Goal: Task Accomplishment & Management: Manage account settings

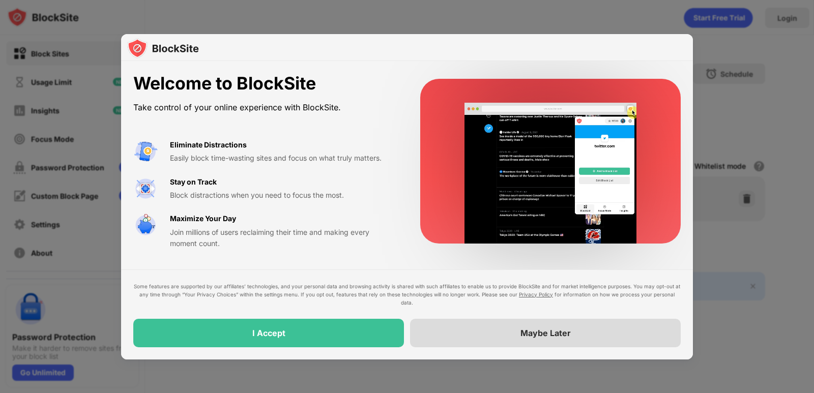
click at [513, 339] on div "Maybe Later" at bounding box center [545, 333] width 271 height 28
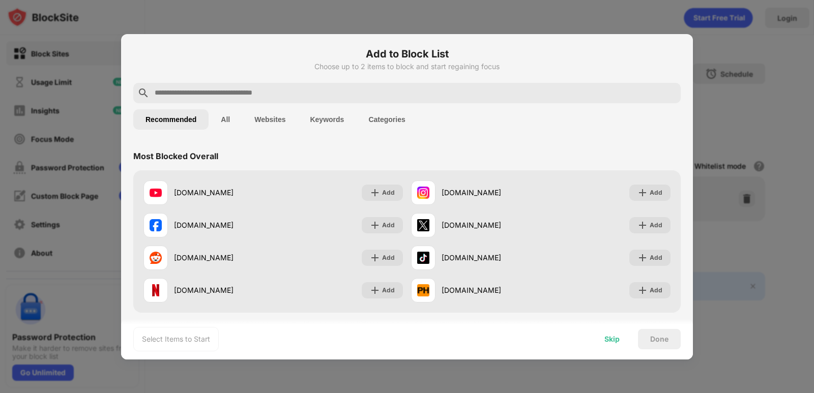
click at [609, 341] on div "Skip" at bounding box center [611, 339] width 15 height 8
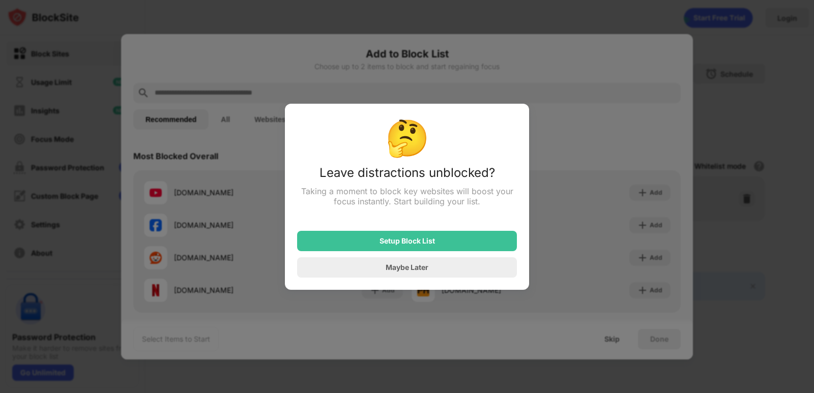
click at [609, 341] on div at bounding box center [407, 196] width 814 height 393
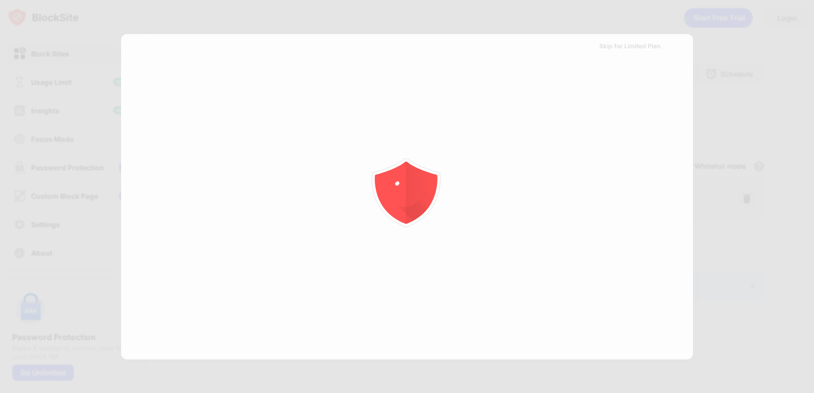
click at [609, 341] on div at bounding box center [407, 196] width 814 height 393
click at [579, 19] on div at bounding box center [407, 196] width 814 height 393
click at [758, 111] on div at bounding box center [407, 196] width 814 height 393
click at [54, 141] on div at bounding box center [407, 196] width 814 height 393
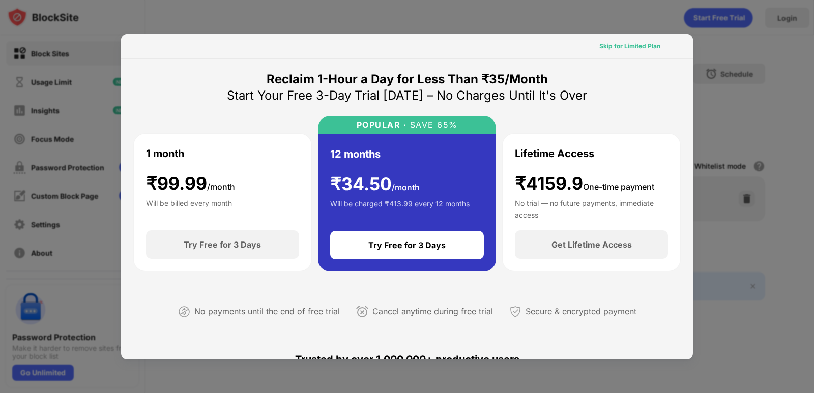
click at [637, 47] on div "Skip for Limited Plan" at bounding box center [629, 46] width 61 height 10
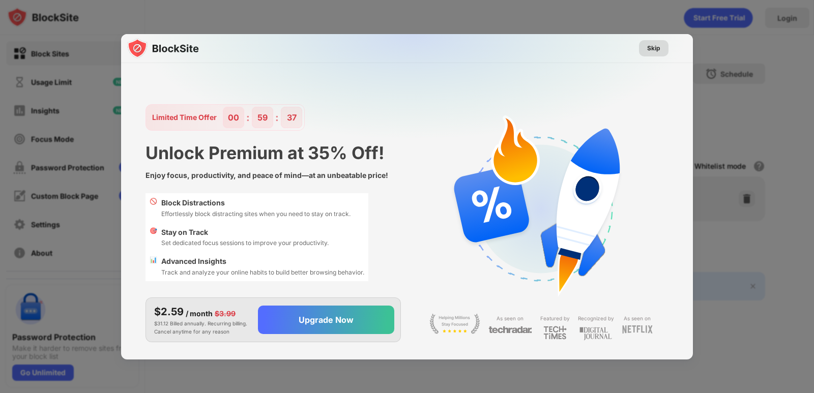
click at [652, 48] on div "Skip" at bounding box center [653, 48] width 13 height 10
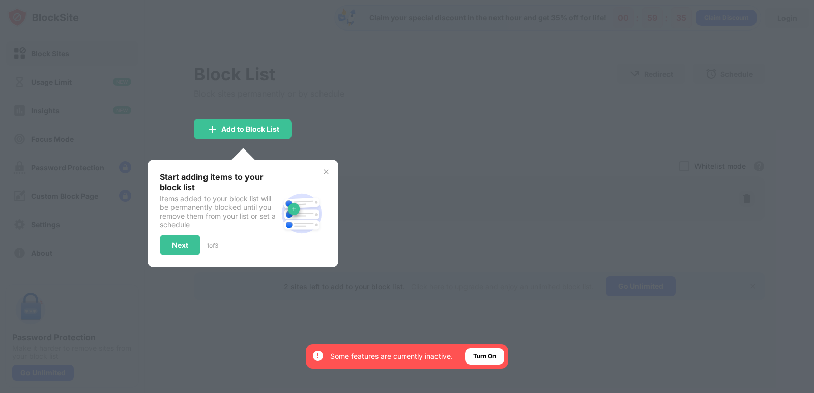
click at [375, 134] on div at bounding box center [407, 196] width 814 height 393
click at [252, 132] on div "Add to Block List" at bounding box center [250, 129] width 58 height 8
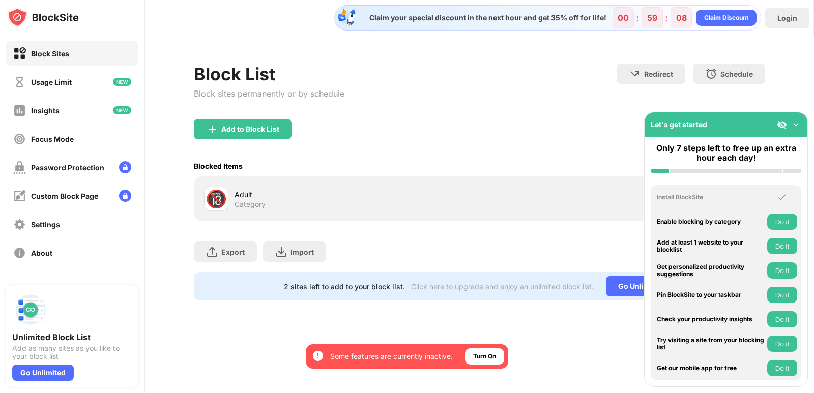
click at [794, 124] on img at bounding box center [796, 124] width 10 height 10
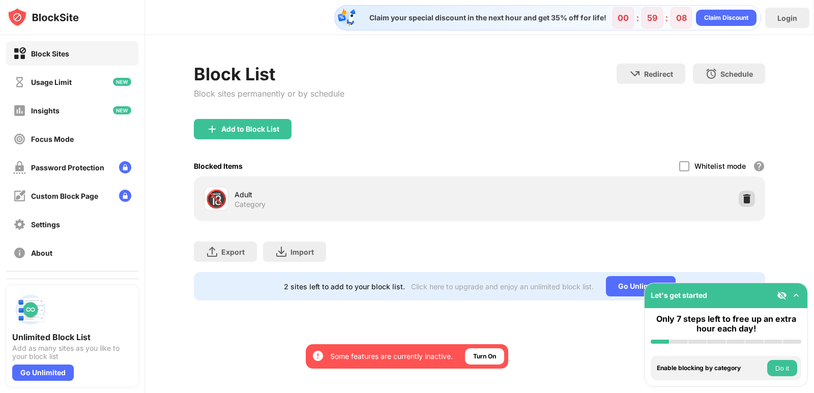
click at [750, 198] on img at bounding box center [746, 199] width 10 height 10
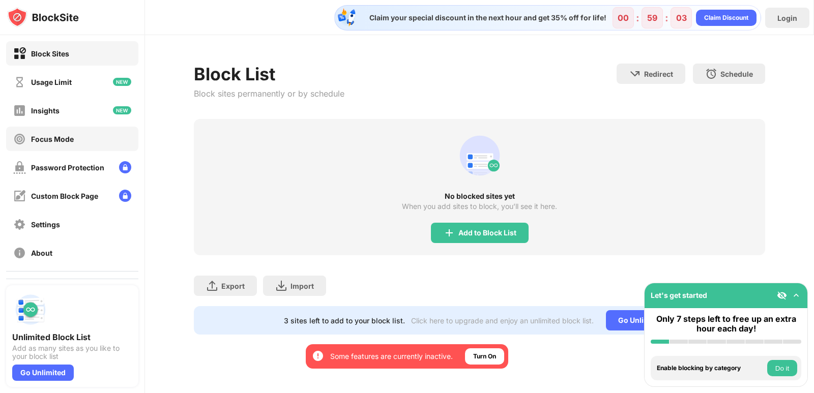
click at [84, 140] on div "Focus Mode" at bounding box center [72, 139] width 132 height 24
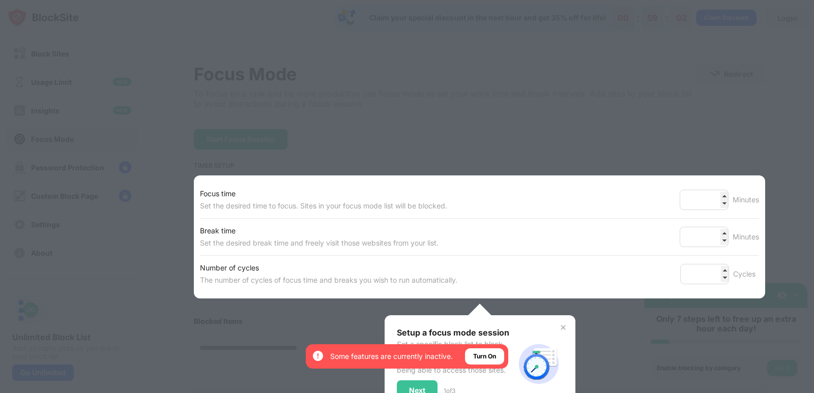
click at [539, 140] on div at bounding box center [407, 196] width 814 height 393
click at [559, 324] on img at bounding box center [563, 327] width 8 height 8
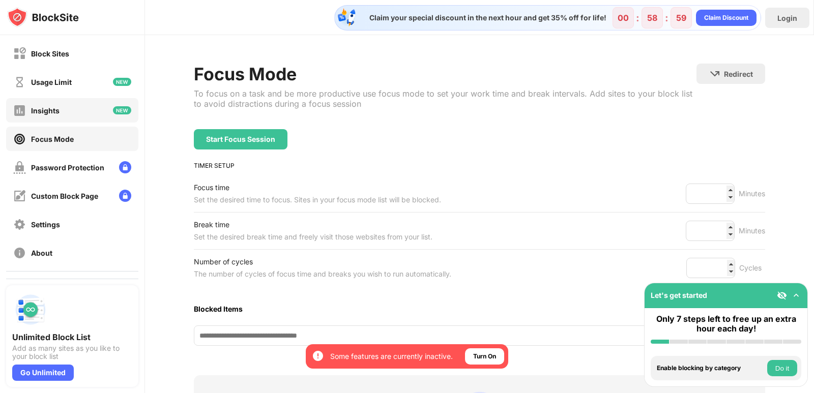
click at [36, 113] on div "Insights" at bounding box center [45, 110] width 28 height 9
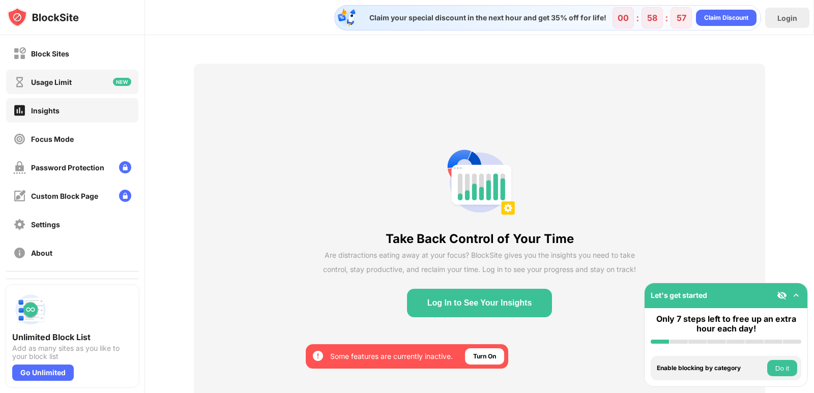
click at [64, 75] on div "Usage Limit" at bounding box center [72, 82] width 132 height 24
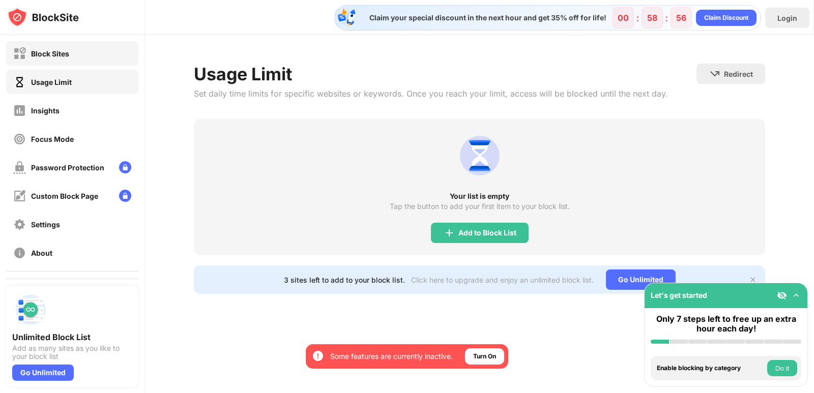
click at [72, 54] on div "Block Sites" at bounding box center [72, 53] width 132 height 24
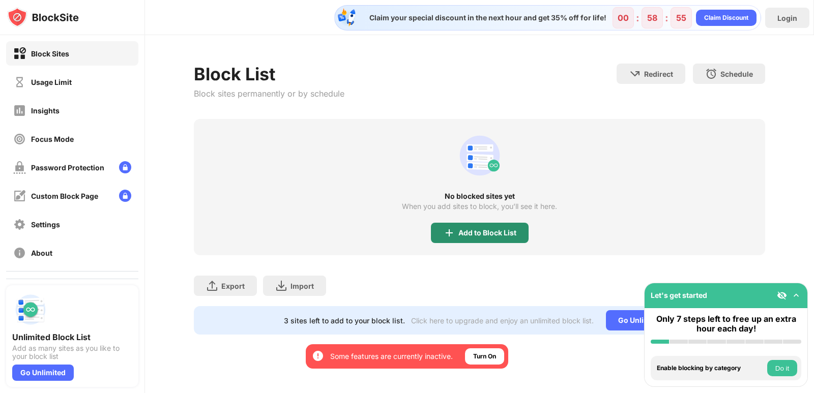
click at [497, 232] on div "Add to Block List" at bounding box center [487, 233] width 58 height 8
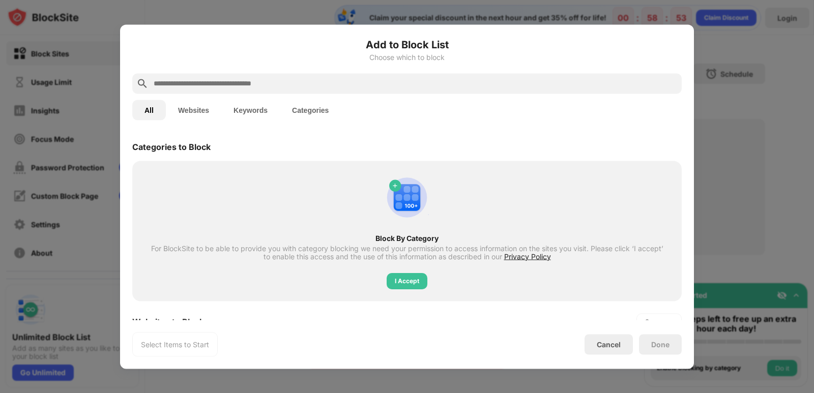
click at [192, 108] on button "Websites" at bounding box center [193, 110] width 55 height 20
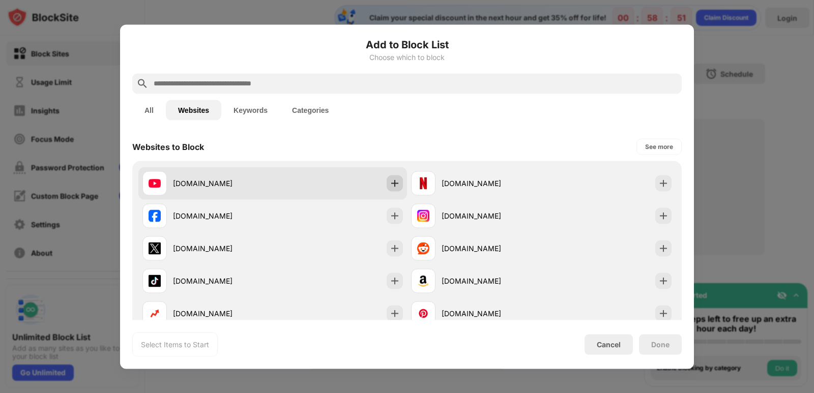
click at [392, 186] on img at bounding box center [394, 183] width 10 height 10
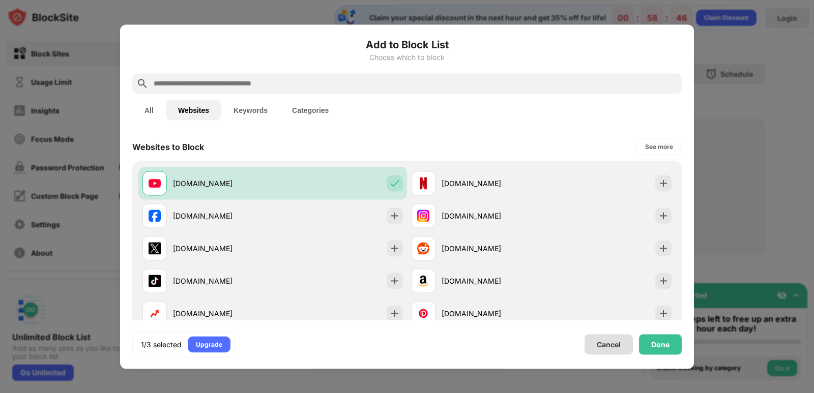
click at [600, 344] on div "Cancel" at bounding box center [608, 344] width 24 height 9
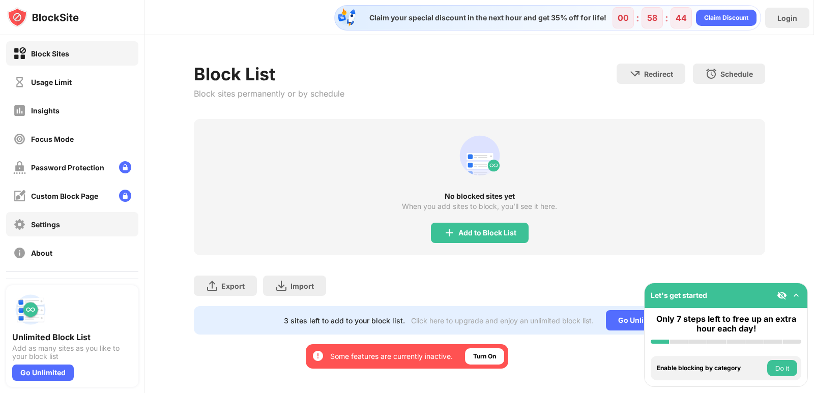
click at [60, 222] on div "Settings" at bounding box center [72, 224] width 132 height 24
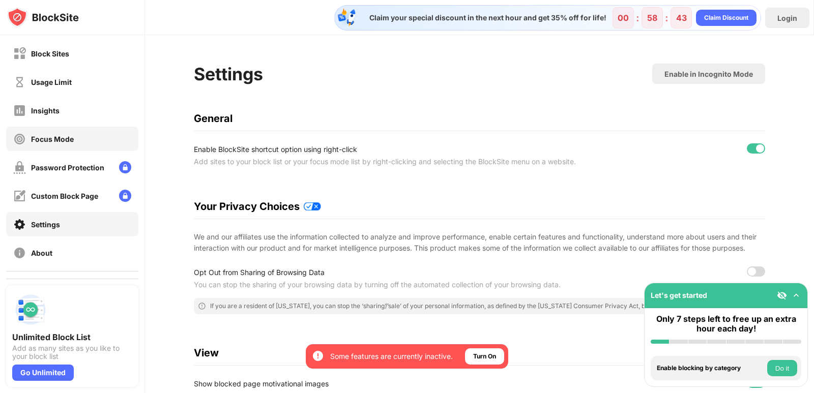
click at [87, 142] on div "Focus Mode" at bounding box center [72, 139] width 132 height 24
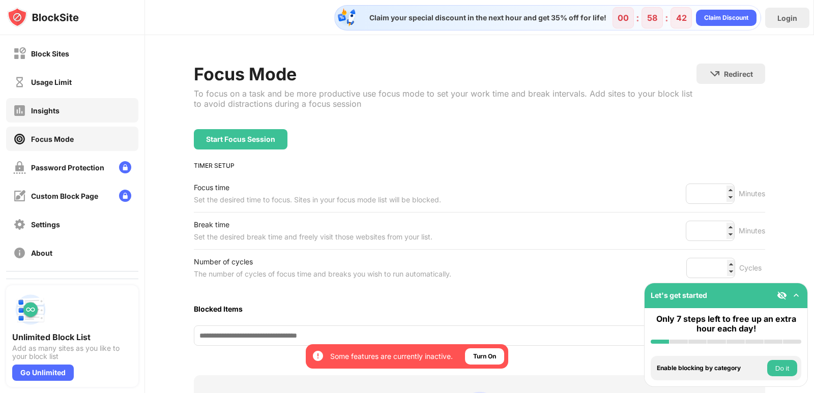
click at [95, 111] on div "Insights" at bounding box center [72, 110] width 132 height 24
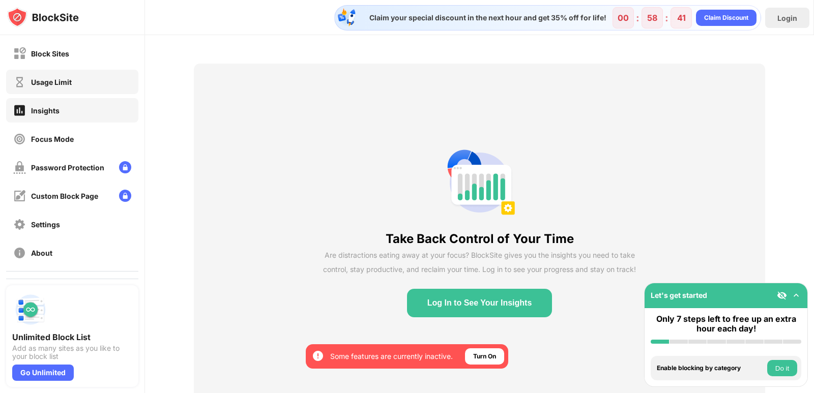
click at [96, 81] on div "Usage Limit" at bounding box center [72, 82] width 132 height 24
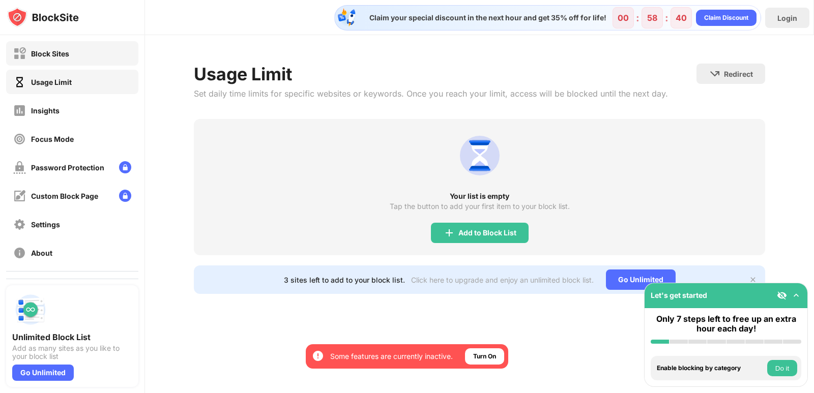
click at [93, 64] on div "Block Sites" at bounding box center [72, 53] width 132 height 24
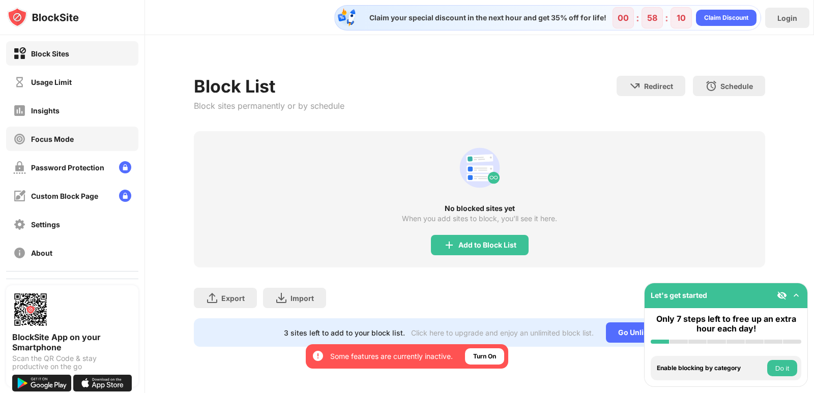
click at [78, 143] on div "Focus Mode" at bounding box center [72, 139] width 132 height 24
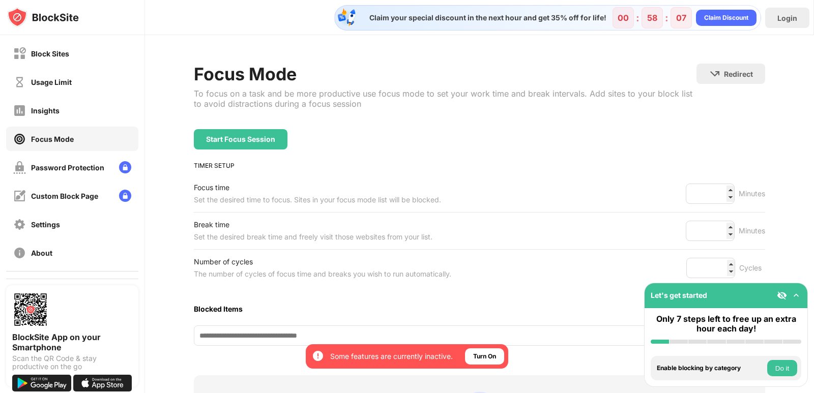
click at [797, 292] on img at bounding box center [796, 295] width 10 height 10
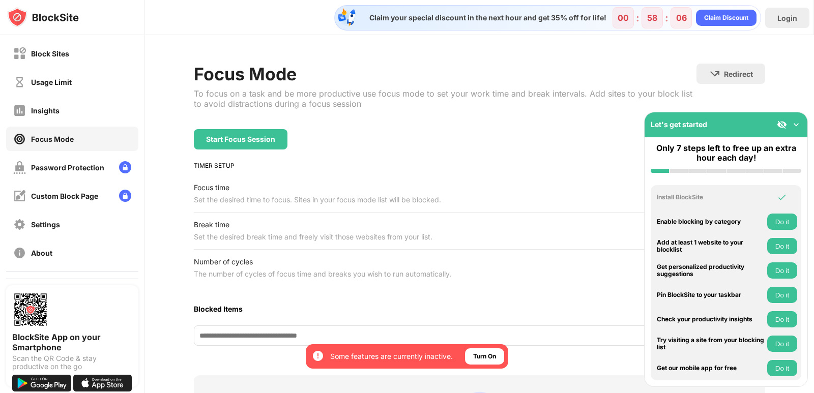
click at [797, 123] on img at bounding box center [796, 124] width 10 height 10
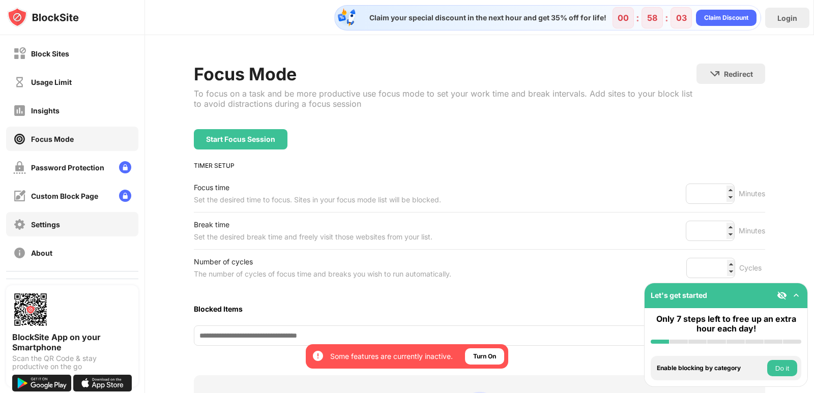
click at [53, 222] on div "Settings" at bounding box center [45, 224] width 29 height 9
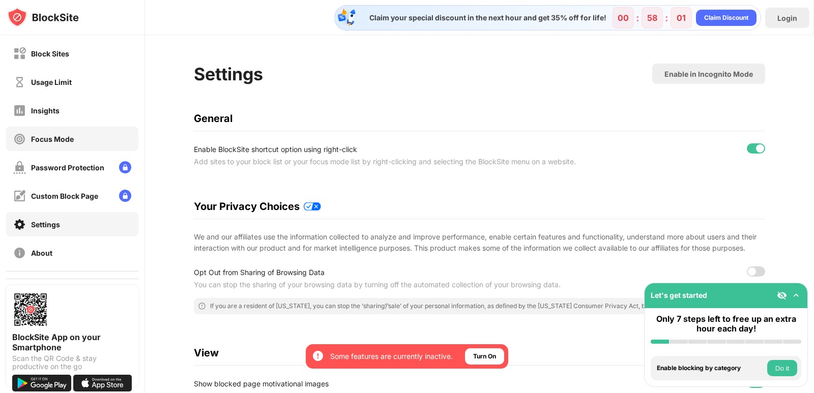
click at [97, 142] on div "Focus Mode" at bounding box center [72, 139] width 132 height 24
